Goal: Navigation & Orientation: Find specific page/section

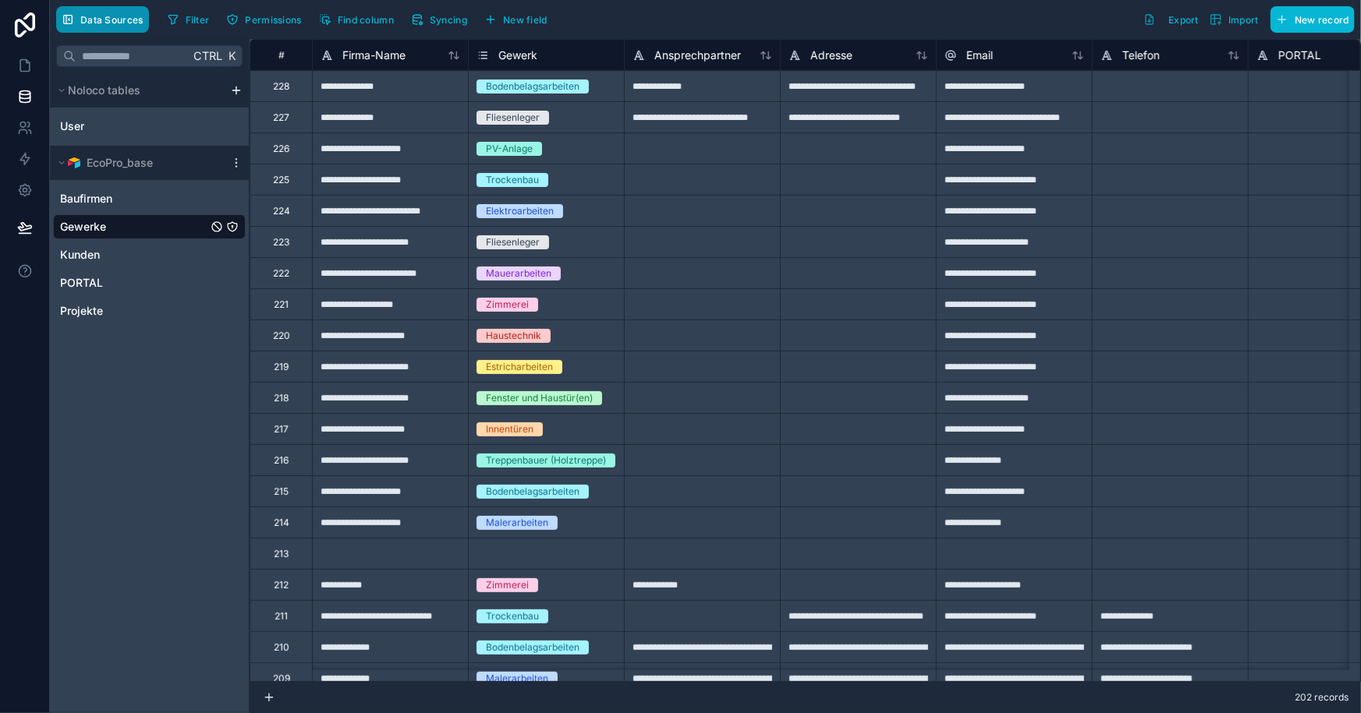
click at [104, 16] on span "Data Sources" at bounding box center [111, 20] width 63 height 12
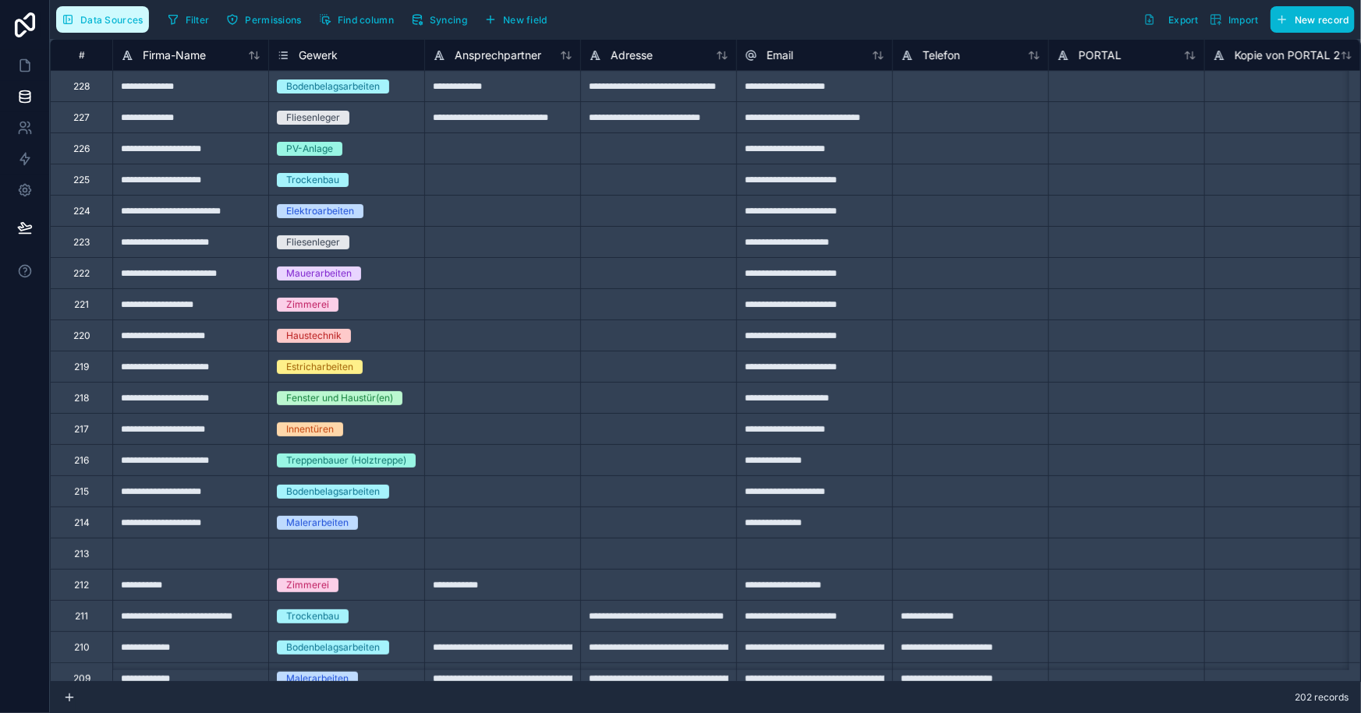
click at [104, 16] on span "Data Sources" at bounding box center [111, 20] width 63 height 12
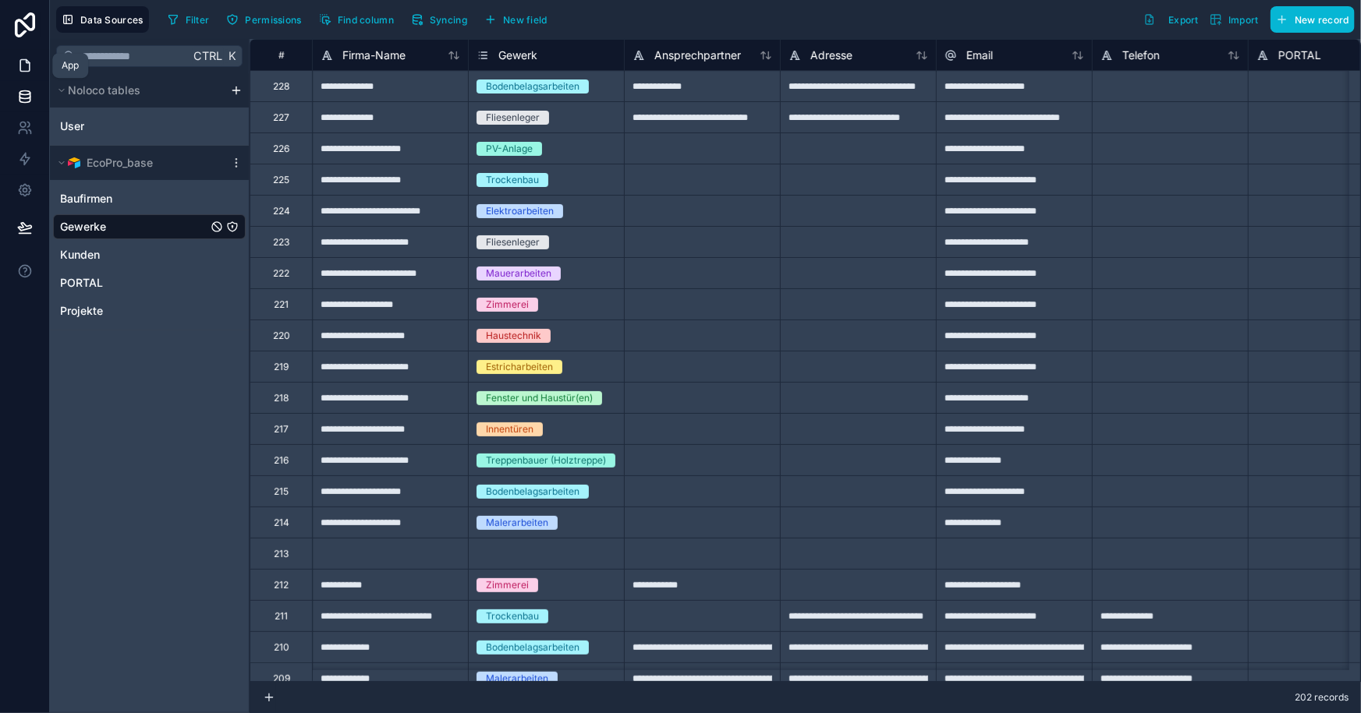
click at [23, 58] on icon at bounding box center [25, 66] width 16 height 16
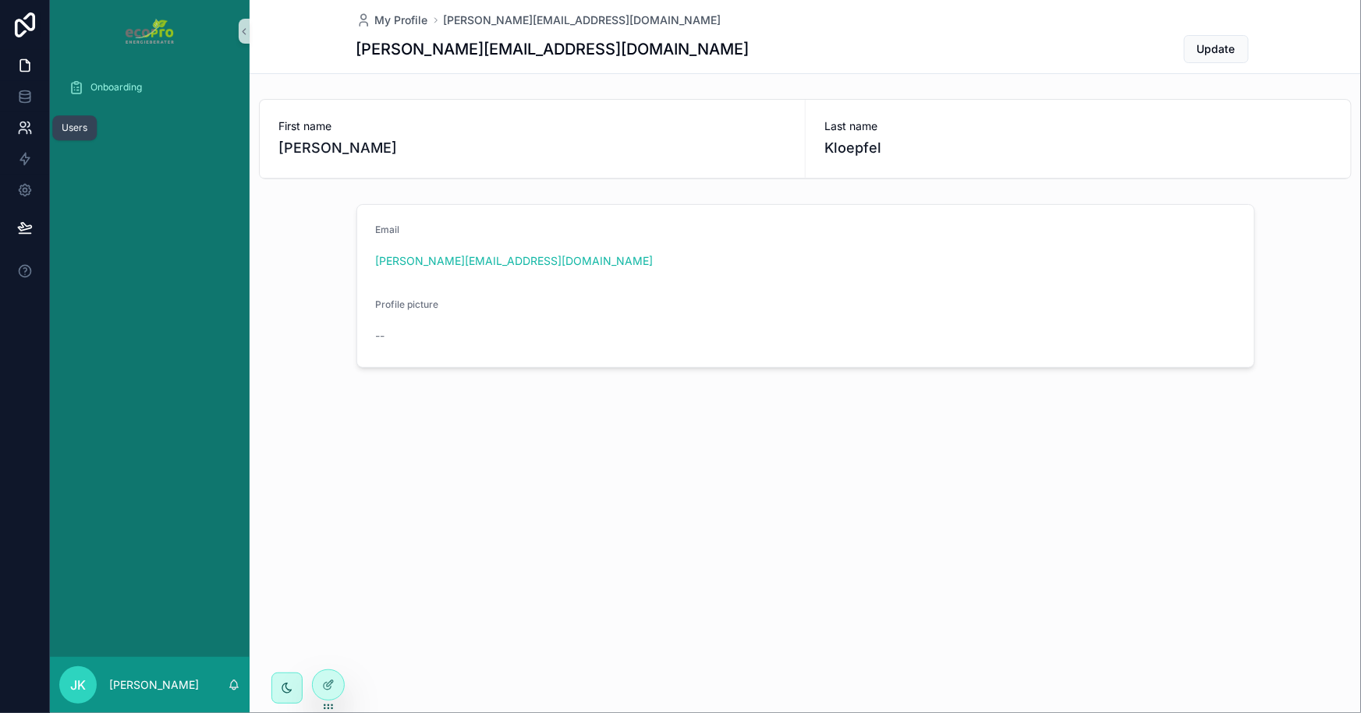
click at [18, 127] on icon at bounding box center [25, 128] width 16 height 16
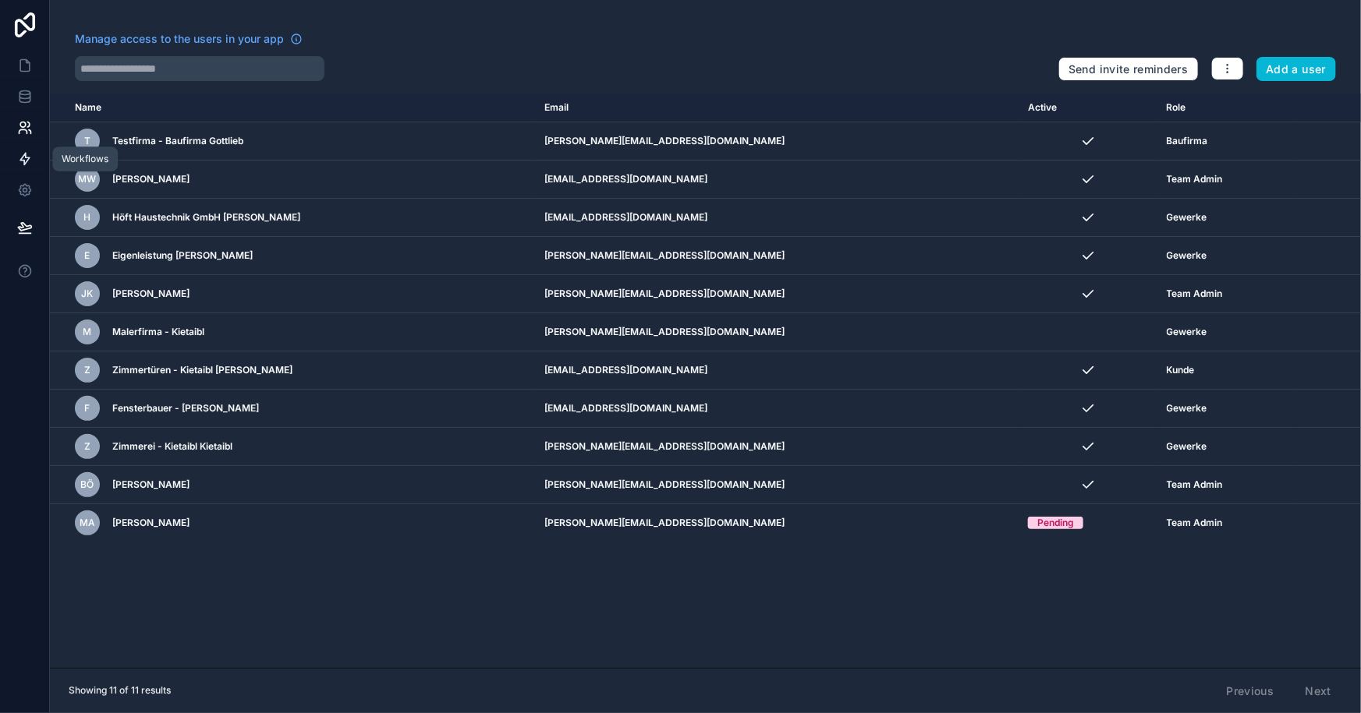
click at [27, 162] on icon at bounding box center [25, 159] width 16 height 16
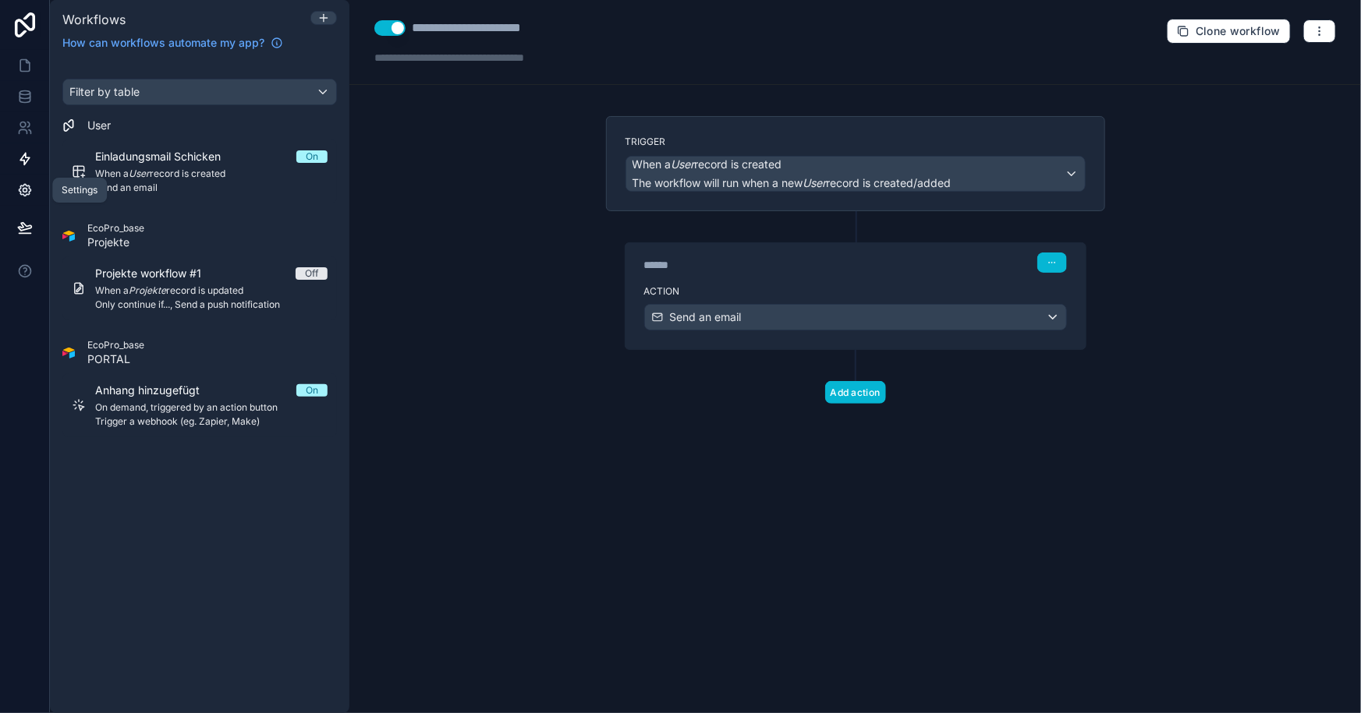
click at [34, 189] on link at bounding box center [24, 190] width 49 height 31
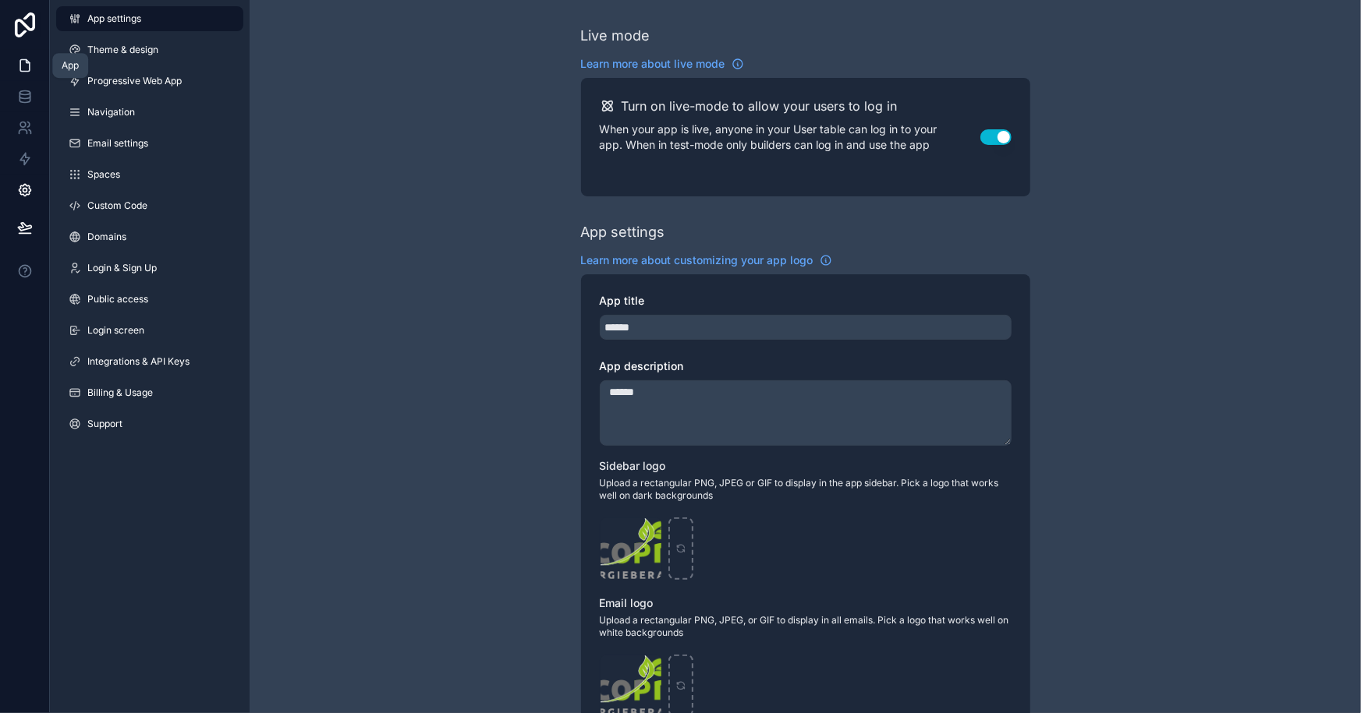
click at [22, 70] on icon at bounding box center [25, 66] width 16 height 16
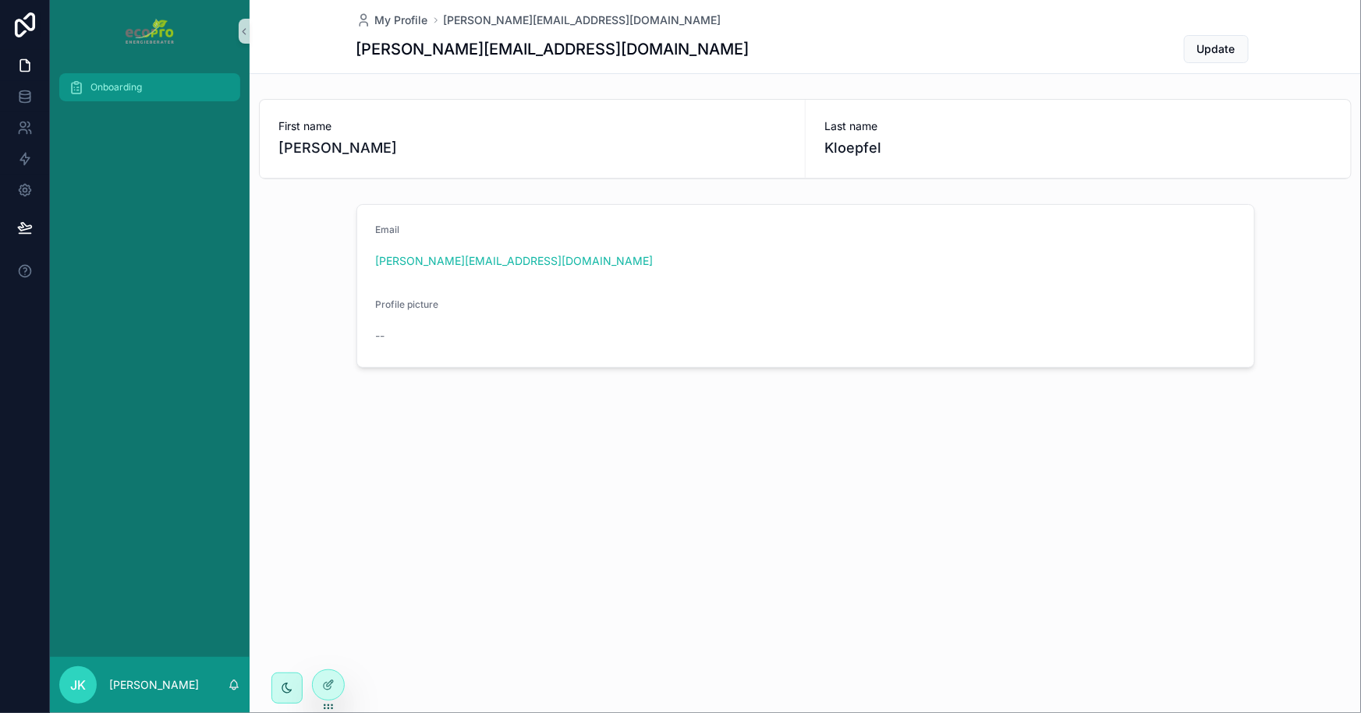
click at [116, 91] on span "Onboarding" at bounding box center [115, 87] width 51 height 12
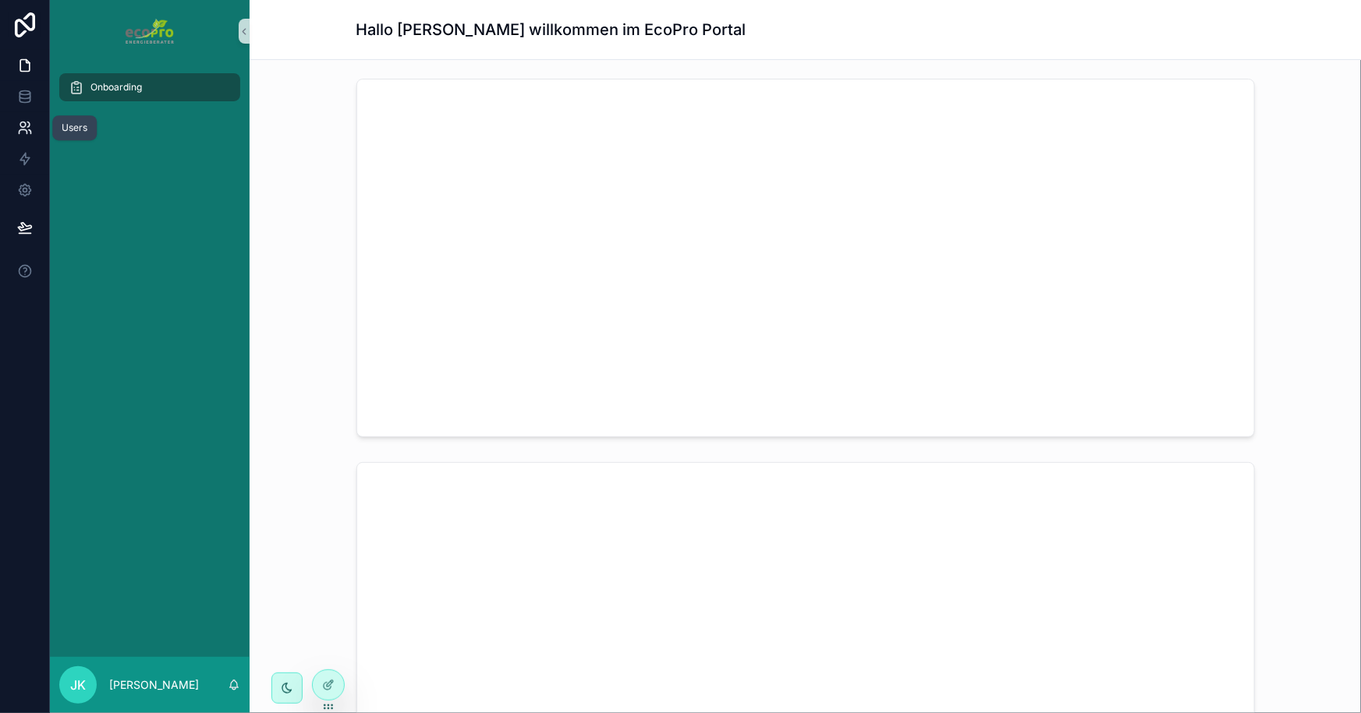
click at [27, 128] on icon at bounding box center [25, 128] width 16 height 16
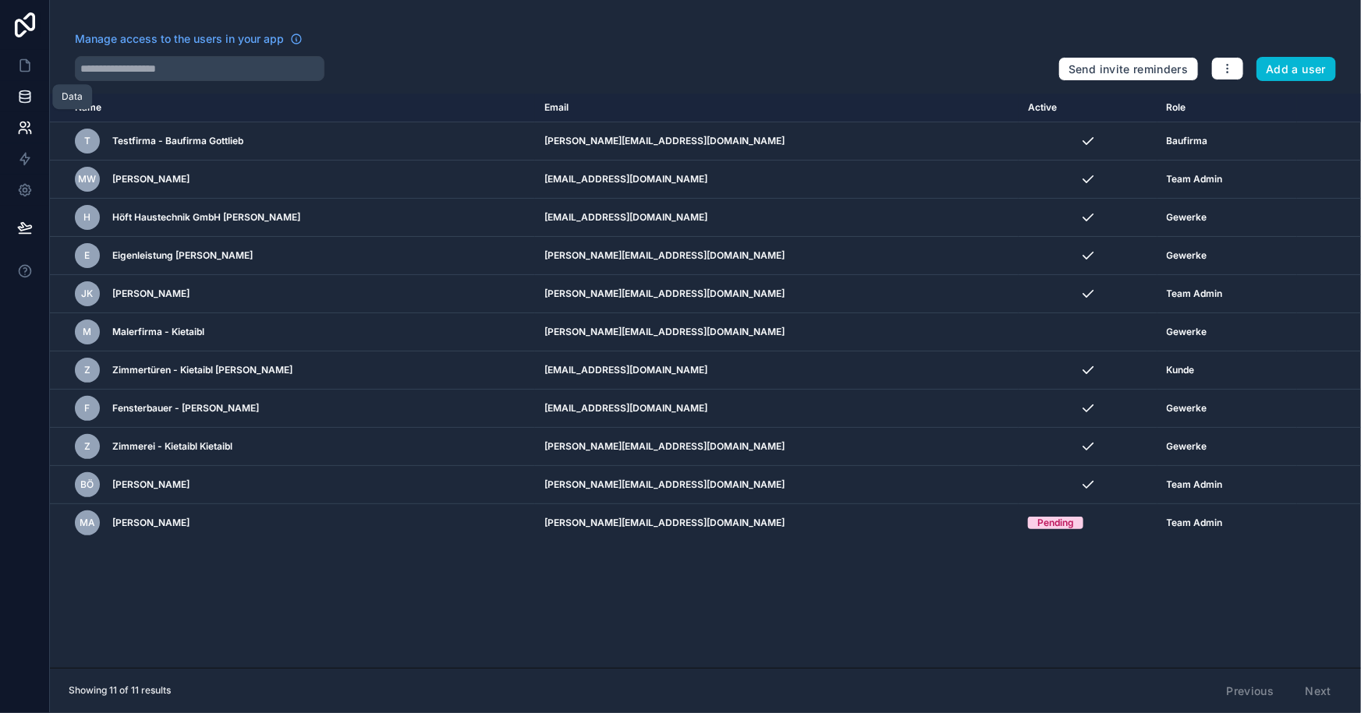
click at [23, 100] on icon at bounding box center [25, 97] width 16 height 16
